Goal: Browse casually

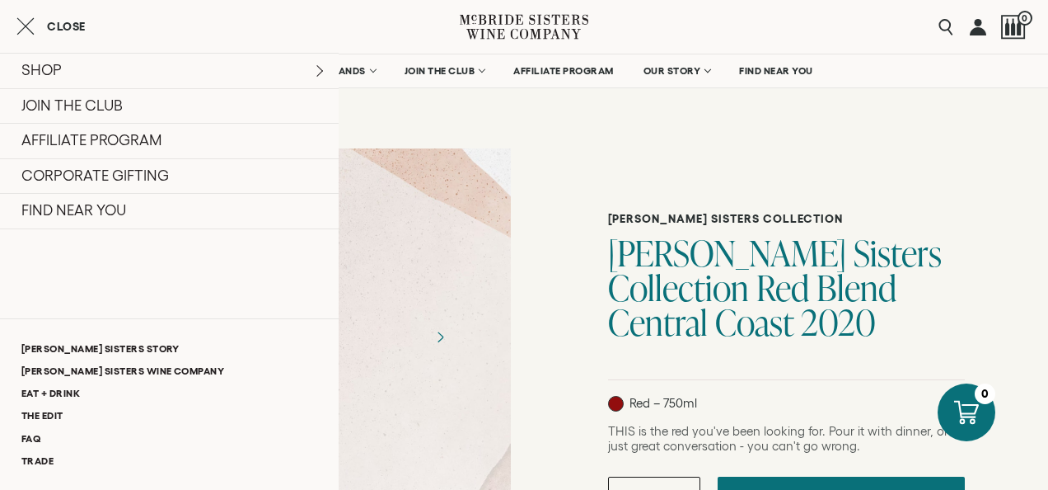
click at [30, 34] on icon "Close cart" at bounding box center [25, 26] width 18 height 20
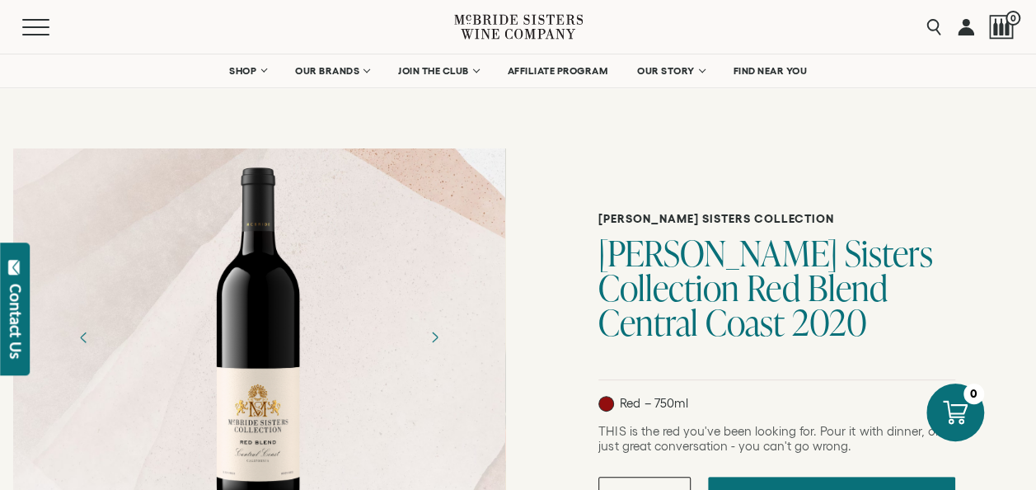
click at [506, 16] on icon at bounding box center [489, 27] width 57 height 25
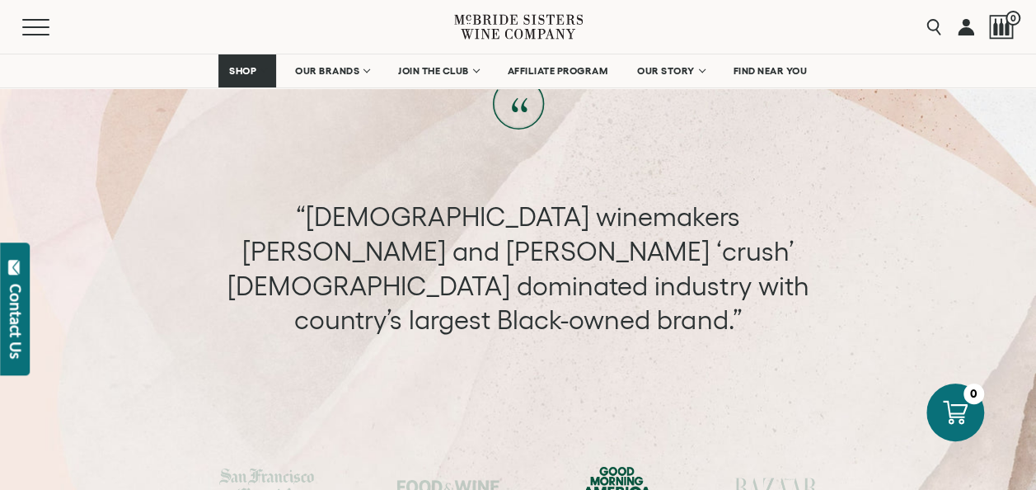
scroll to position [5467, 0]
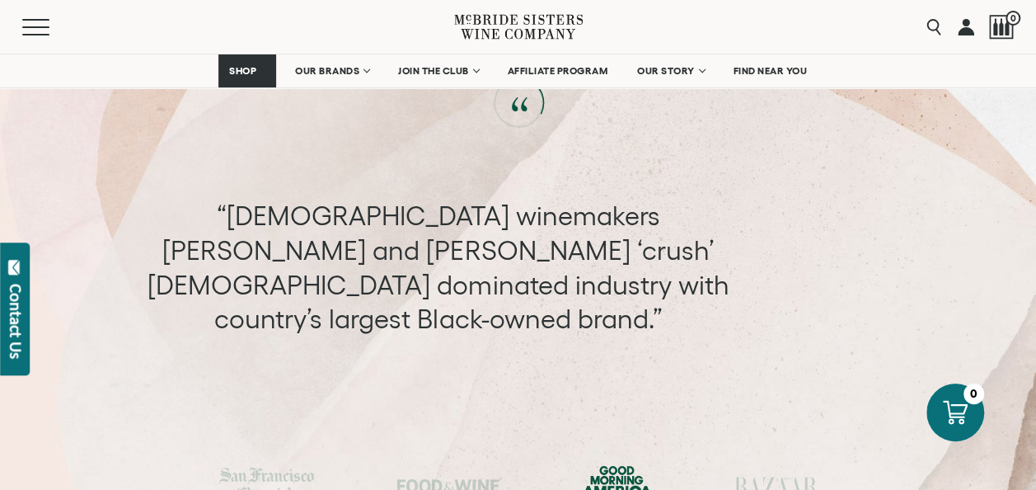
click at [567, 305] on div "“Their relative star power may be exactly what Napa Valley needs right now, as …" at bounding box center [518, 268] width 1036 height 240
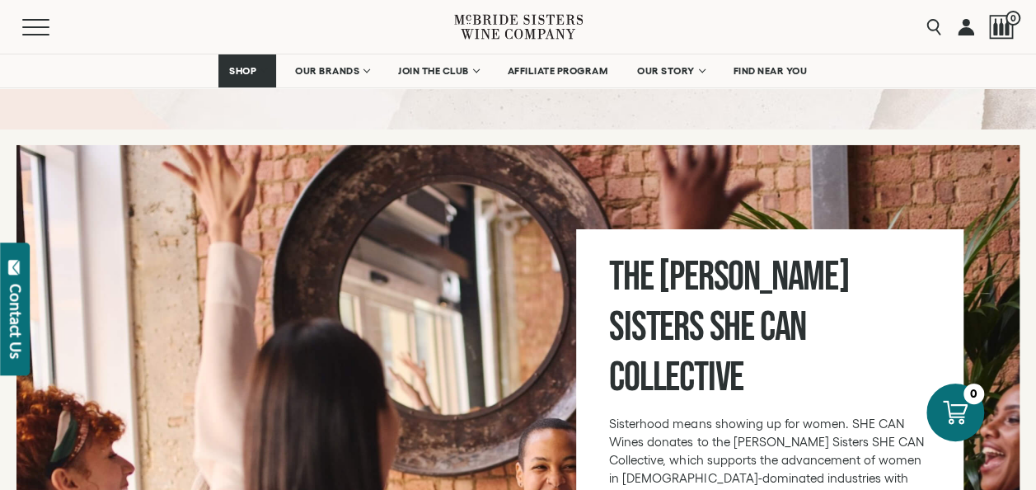
click at [545, 262] on div at bounding box center [517, 418] width 1003 height 546
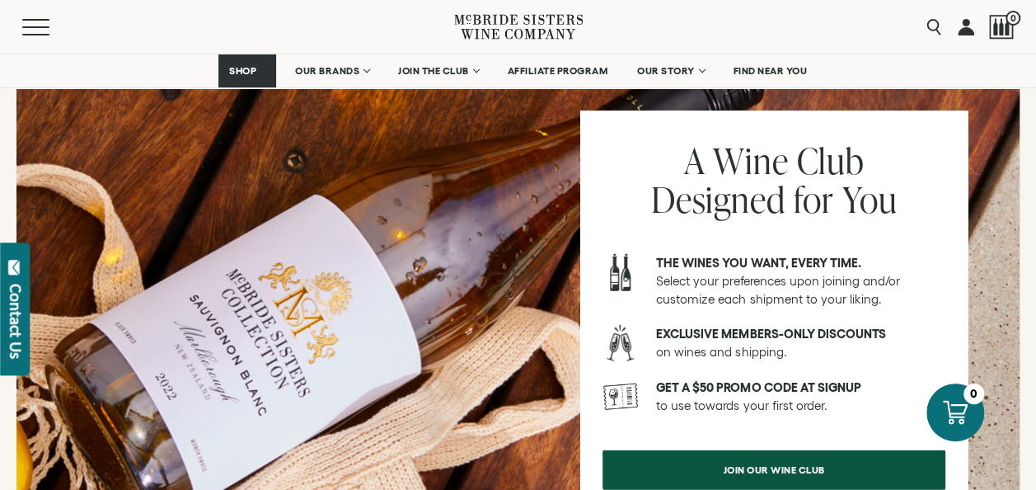
scroll to position [2052, 0]
